Goal: Obtain resource: Obtain resource

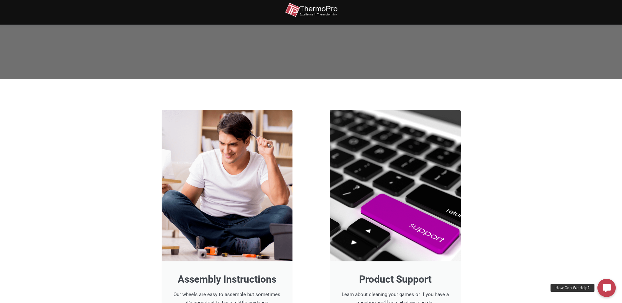
scroll to position [197, 0]
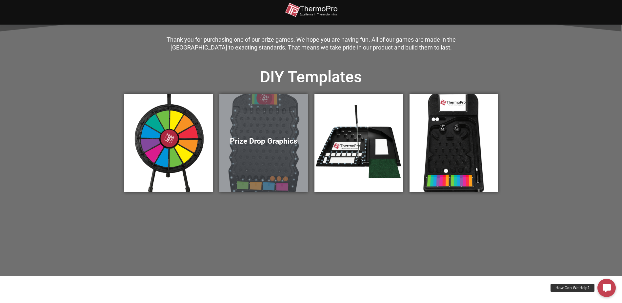
click at [258, 146] on h5 "Prize Drop Graphics" at bounding box center [263, 141] width 75 height 9
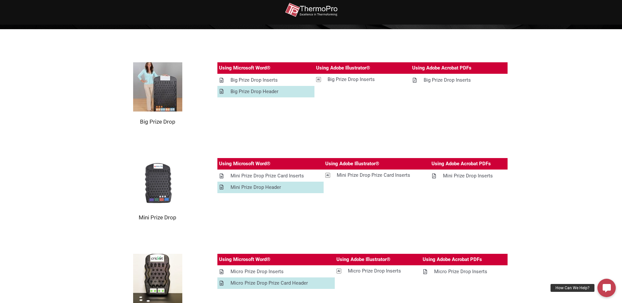
scroll to position [99, 0]
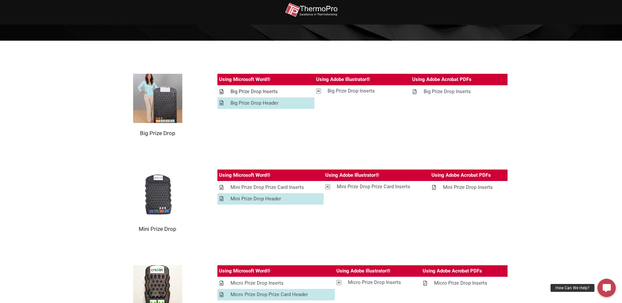
click at [266, 91] on div "Big Prize Drop Inserts" at bounding box center [254, 92] width 47 height 8
click at [270, 92] on div "Big Prize Drop Inserts" at bounding box center [254, 92] width 47 height 8
